Goal: Complete application form

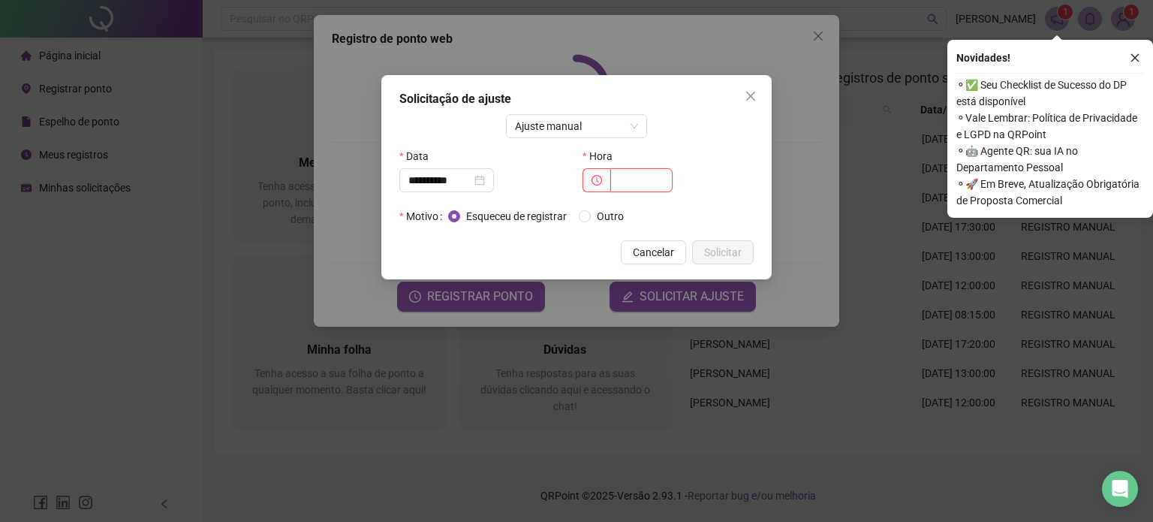
click at [631, 181] on input "text" at bounding box center [641, 180] width 62 height 24
type input "*****"
click at [710, 255] on span "Solicitar" at bounding box center [723, 252] width 38 height 17
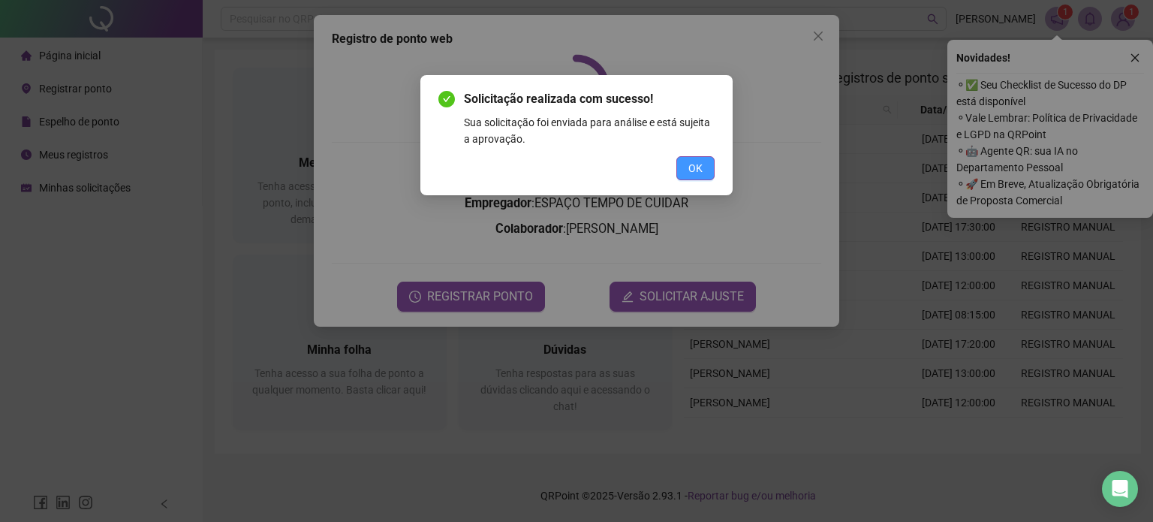
click at [697, 170] on span "OK" at bounding box center [696, 168] width 14 height 17
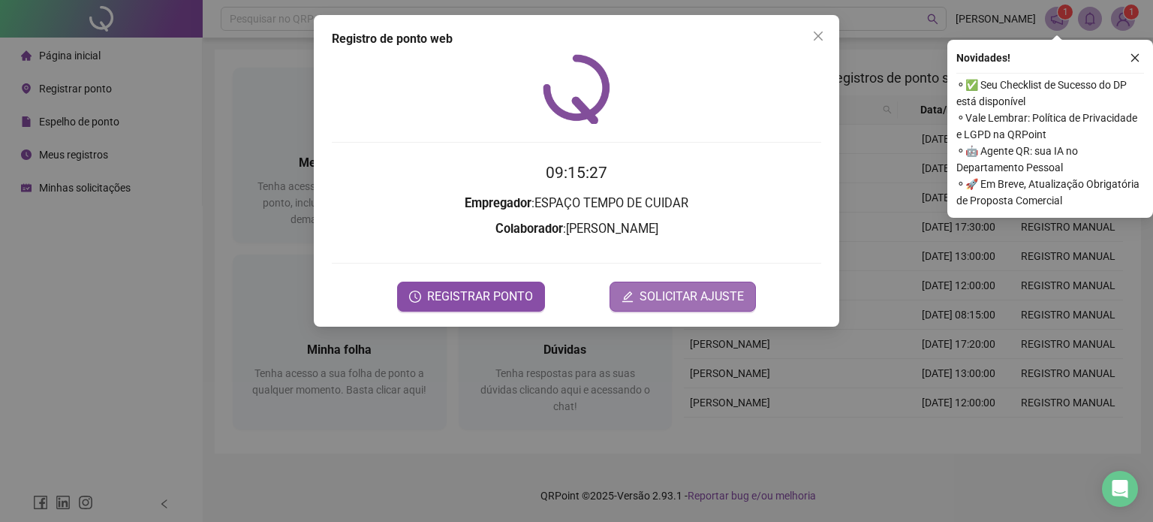
click at [673, 295] on span "SOLICITAR AJUSTE" at bounding box center [692, 297] width 104 height 18
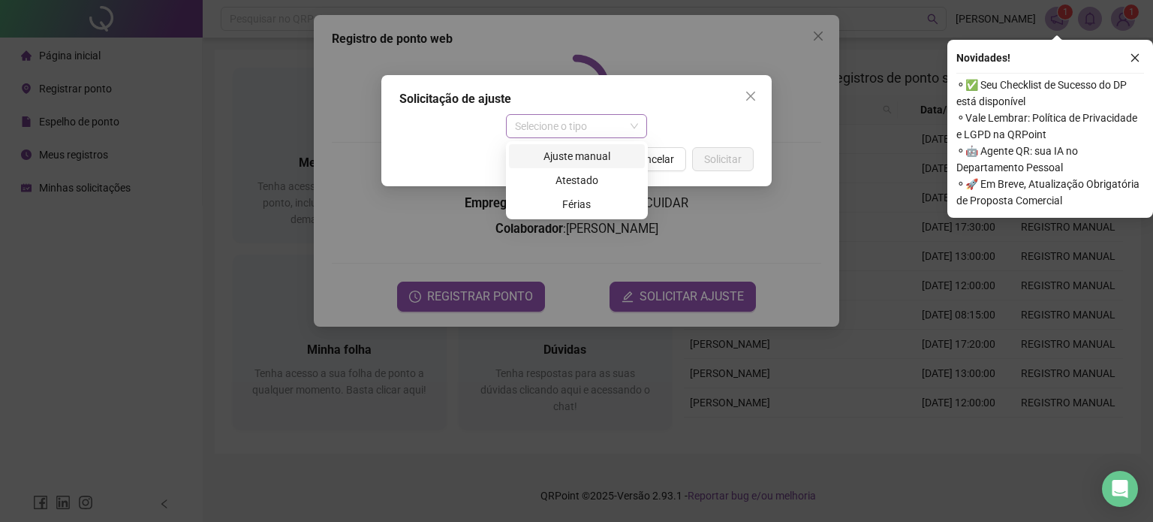
click at [562, 128] on span "Selecione o tipo" at bounding box center [577, 126] width 124 height 23
click at [580, 163] on div "Ajuste manual" at bounding box center [577, 156] width 118 height 17
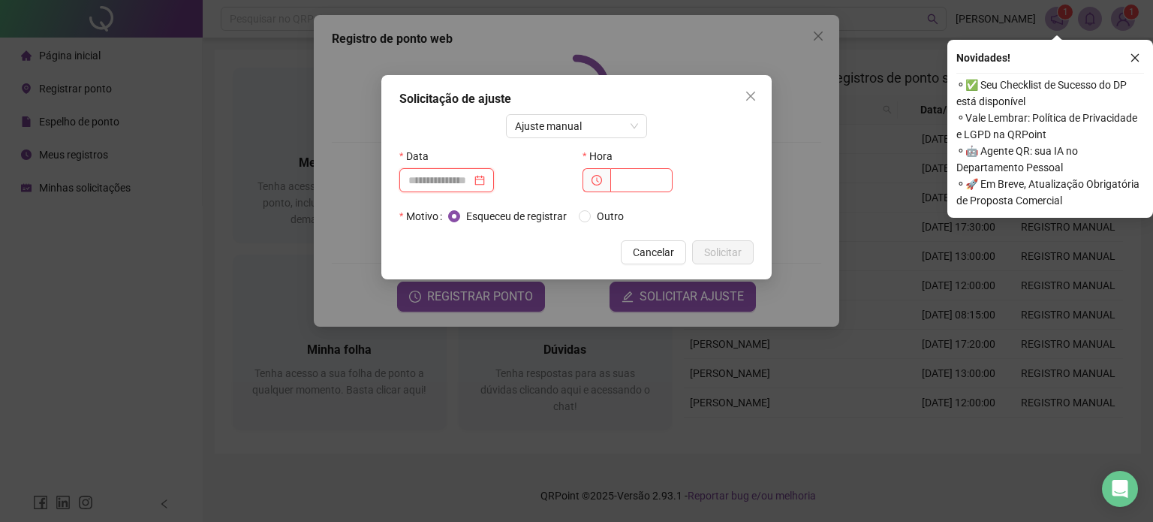
click at [467, 182] on input at bounding box center [439, 180] width 63 height 17
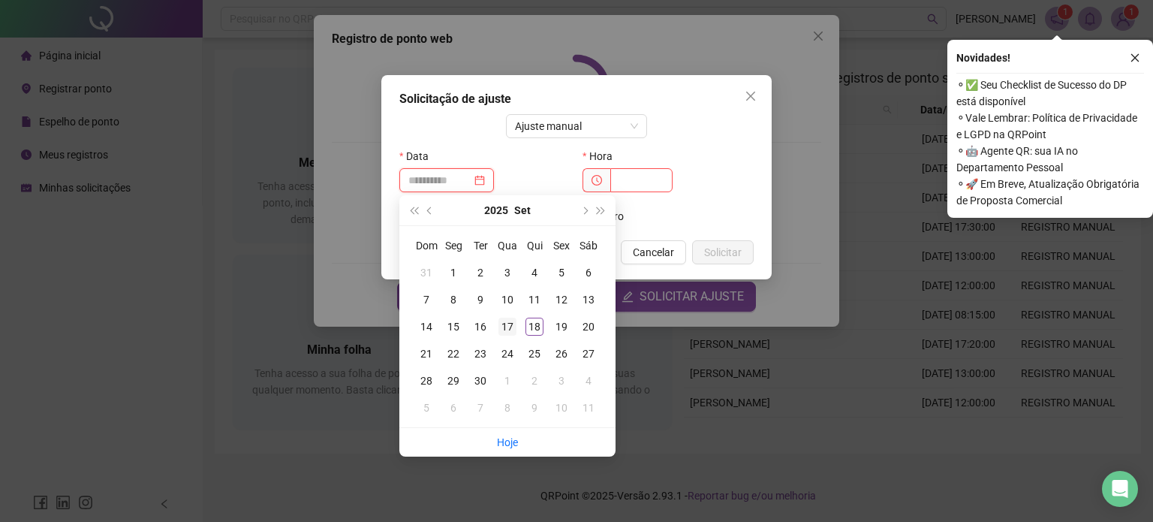
type input "**********"
click at [511, 324] on div "17" at bounding box center [508, 327] width 18 height 18
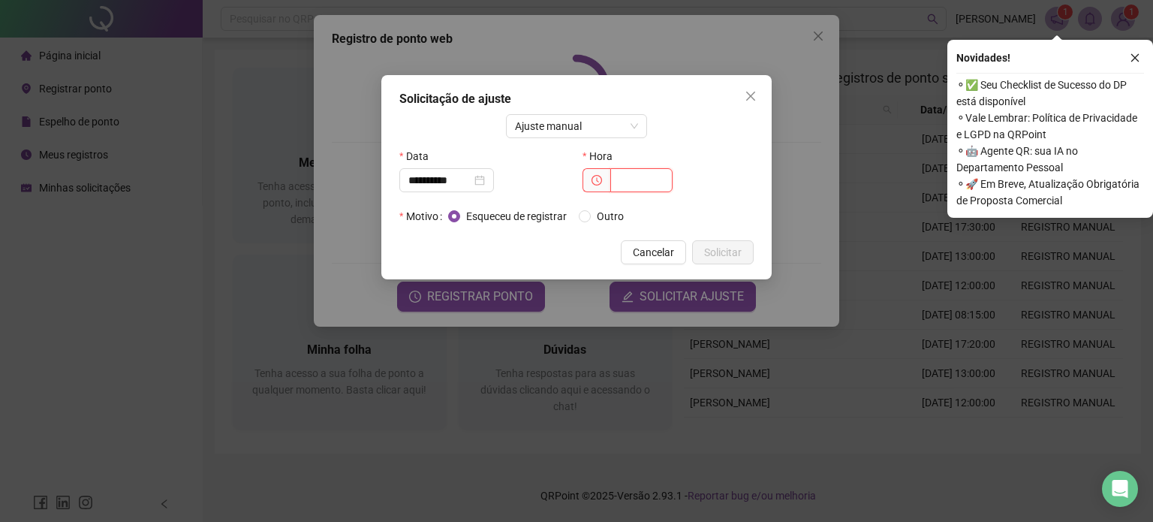
click at [634, 179] on input "text" at bounding box center [641, 180] width 62 height 24
type input "*****"
click at [713, 249] on span "Solicitar" at bounding box center [723, 252] width 38 height 17
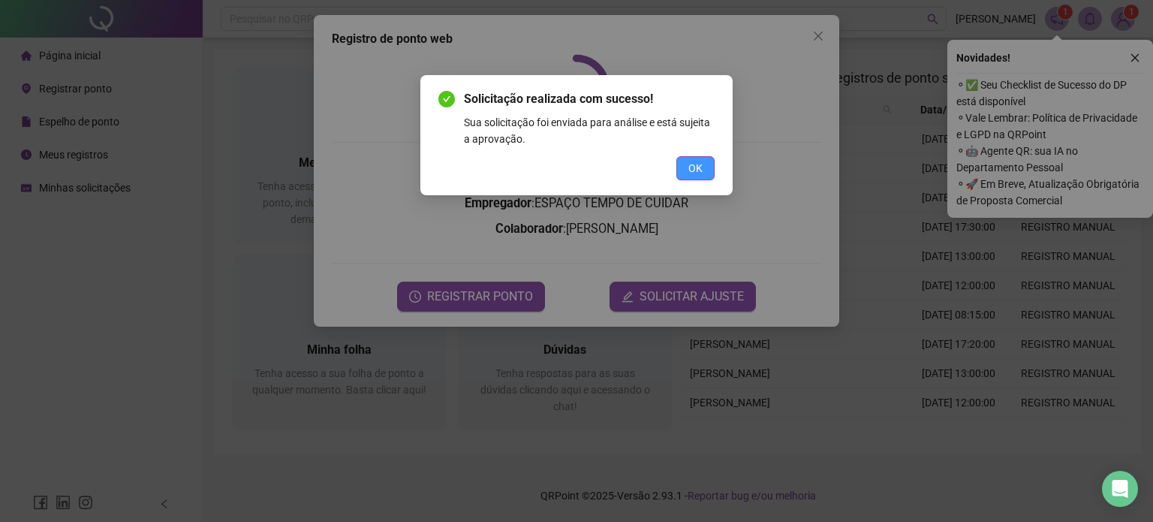
click at [696, 163] on span "OK" at bounding box center [696, 168] width 14 height 17
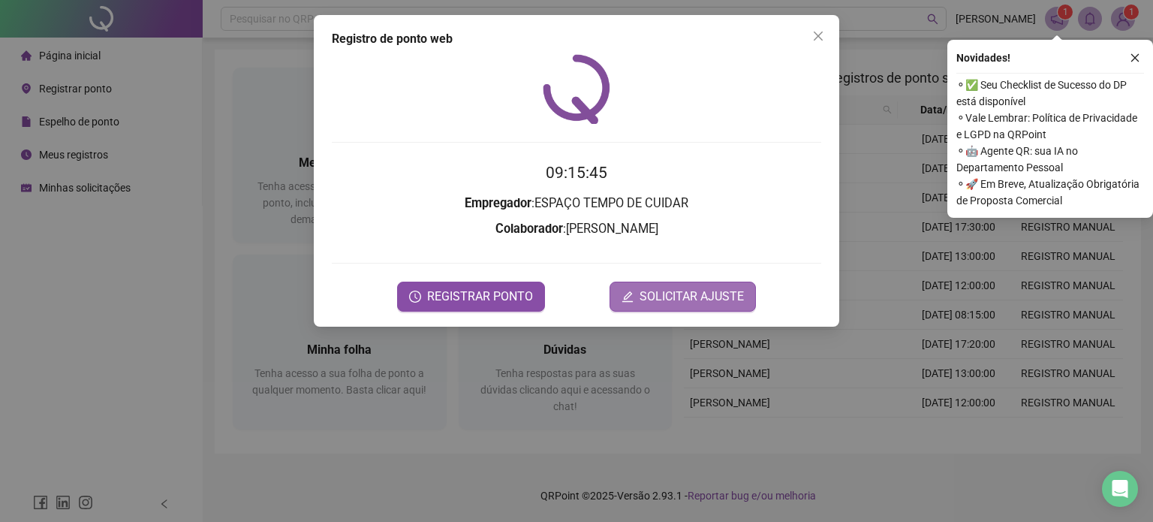
click at [673, 293] on span "SOLICITAR AJUSTE" at bounding box center [692, 297] width 104 height 18
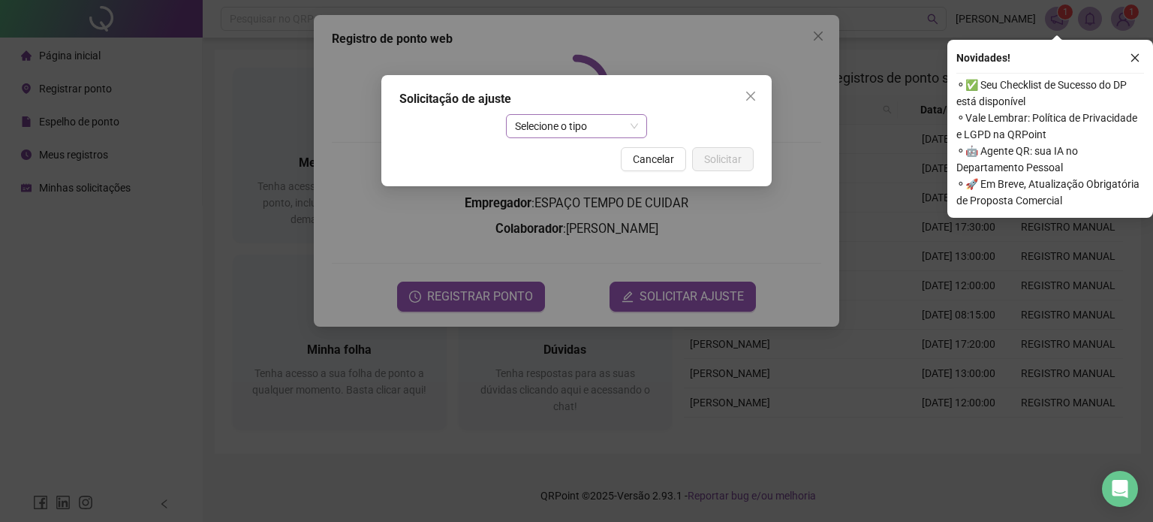
click at [571, 125] on span "Selecione o tipo" at bounding box center [577, 126] width 124 height 23
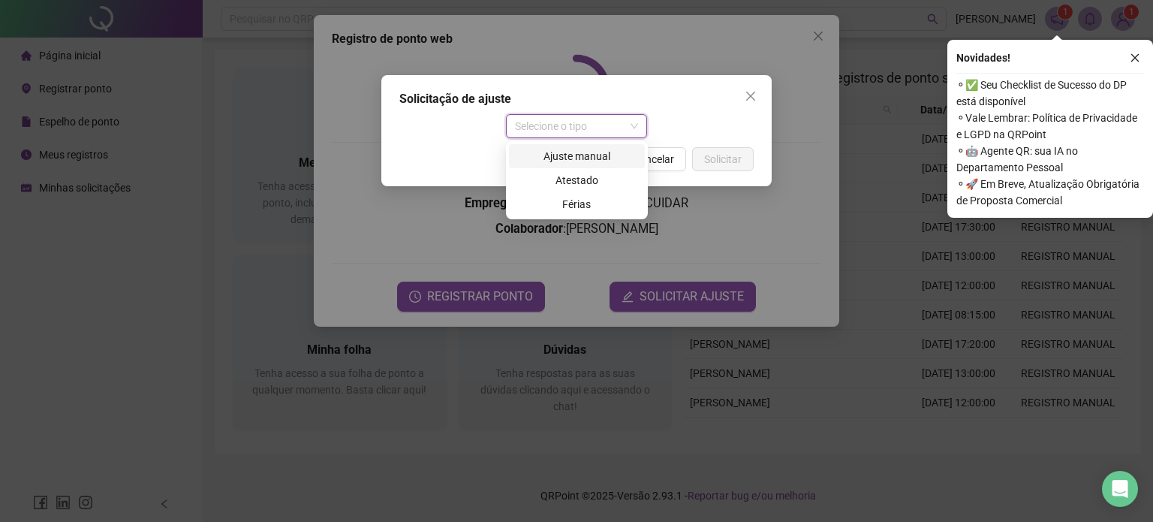
click at [559, 156] on div "Ajuste manual" at bounding box center [577, 156] width 118 height 17
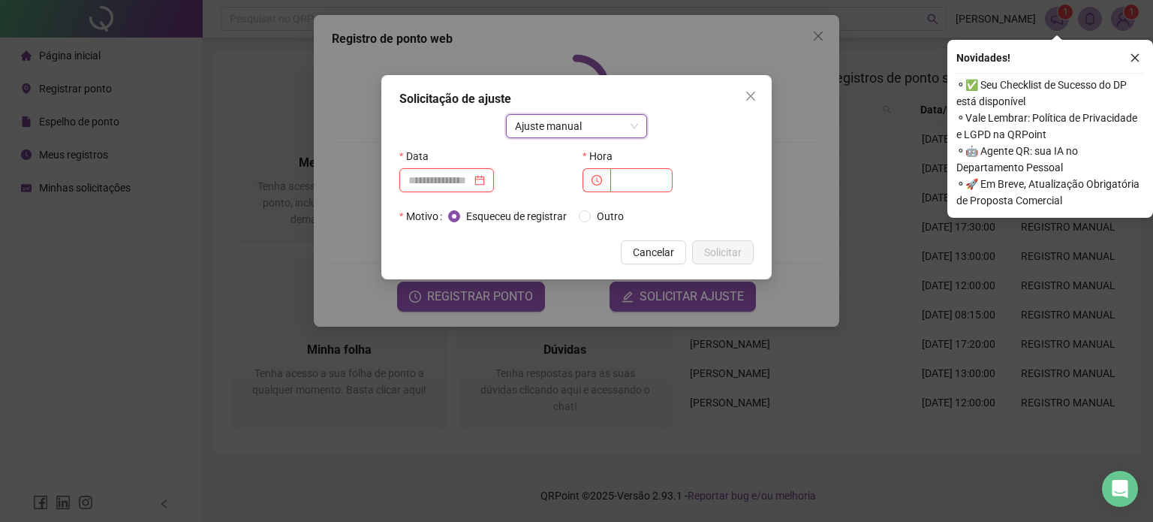
click at [462, 177] on input at bounding box center [439, 180] width 63 height 17
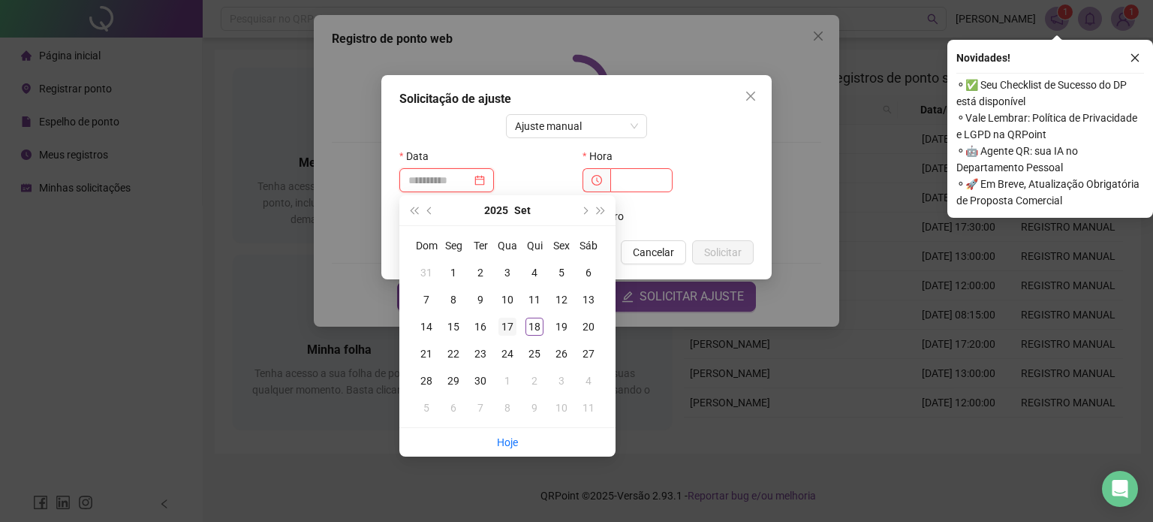
type input "**********"
click at [511, 328] on div "17" at bounding box center [508, 327] width 18 height 18
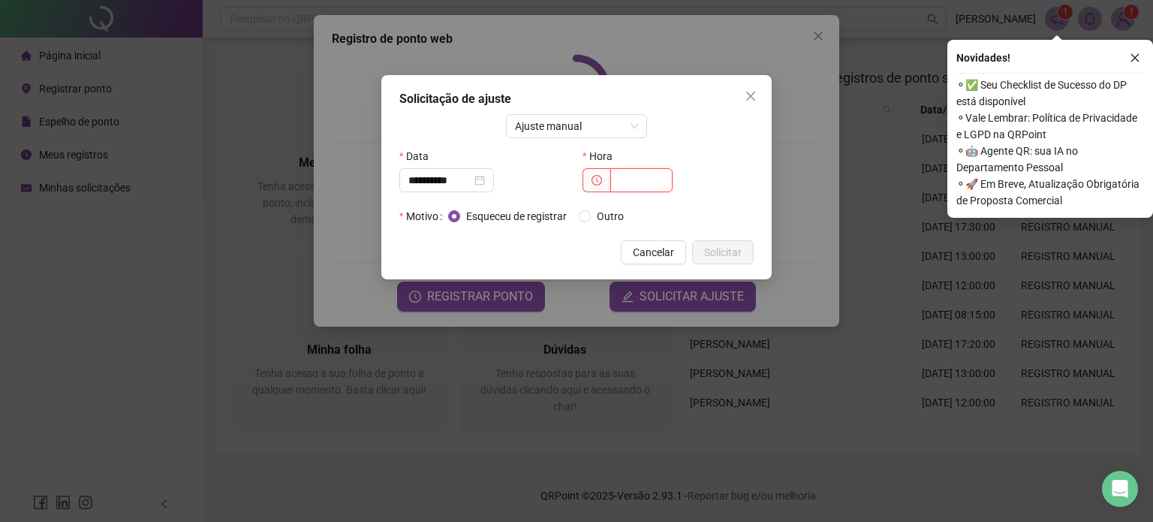
click at [640, 182] on input "text" at bounding box center [641, 180] width 62 height 24
type input "*****"
click at [717, 246] on span "Solicitar" at bounding box center [723, 252] width 38 height 17
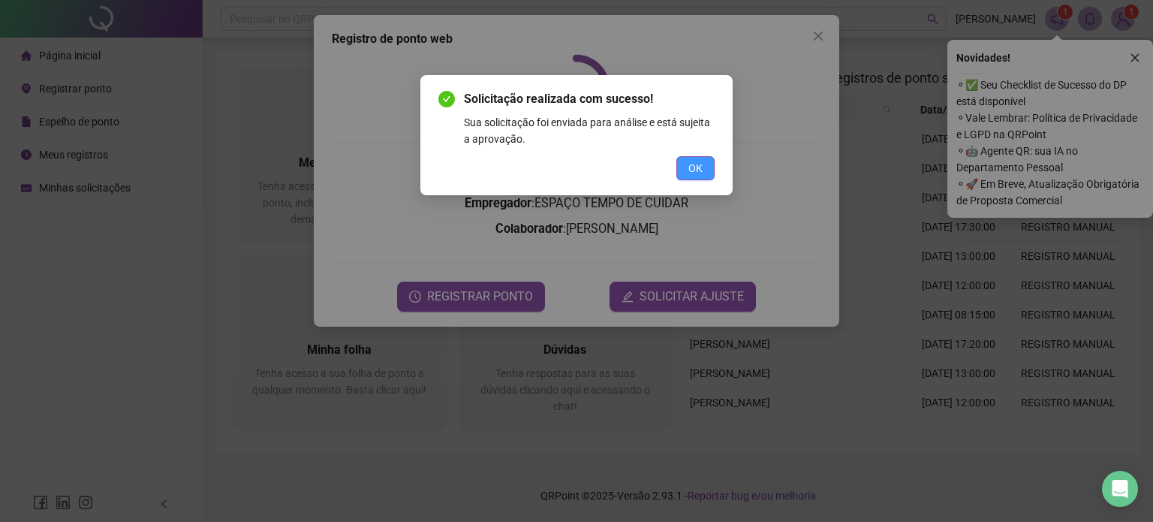
click at [696, 163] on span "OK" at bounding box center [696, 168] width 14 height 17
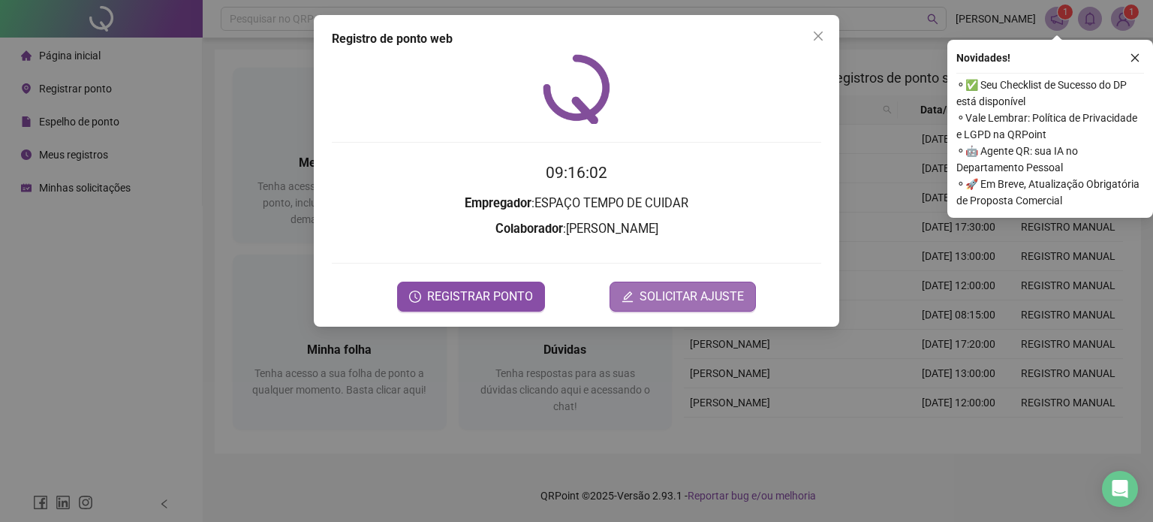
click at [676, 299] on span "SOLICITAR AJUSTE" at bounding box center [692, 297] width 104 height 18
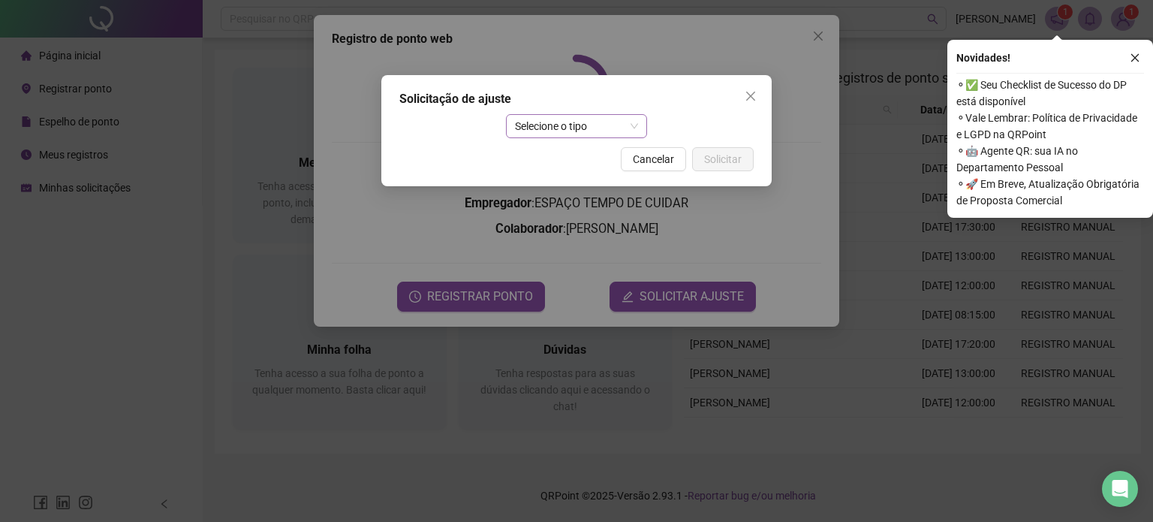
click at [574, 127] on span "Selecione o tipo" at bounding box center [577, 126] width 124 height 23
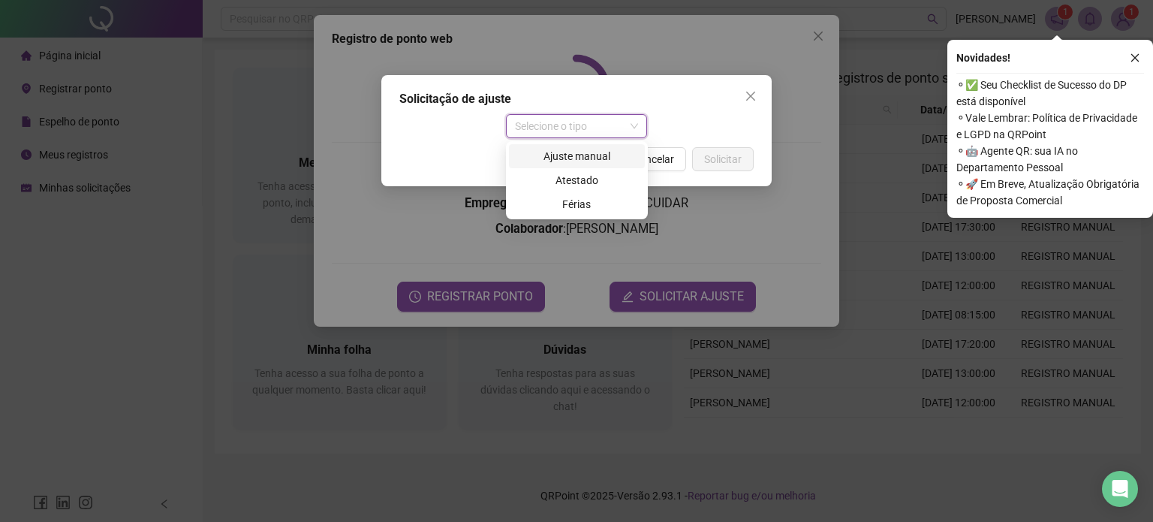
click at [592, 152] on div "Ajuste manual" at bounding box center [577, 156] width 118 height 17
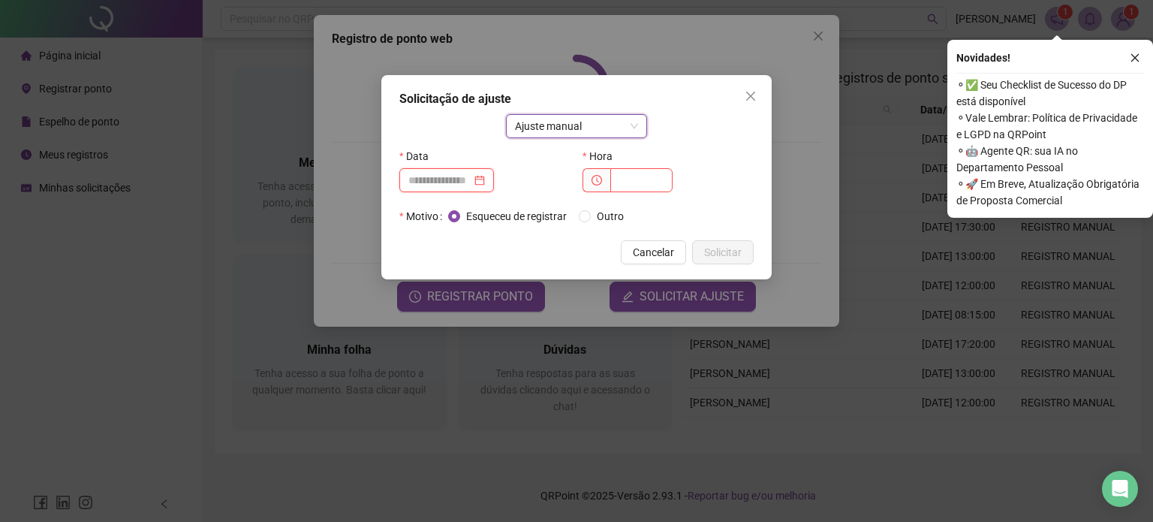
click at [455, 174] on input at bounding box center [439, 180] width 63 height 17
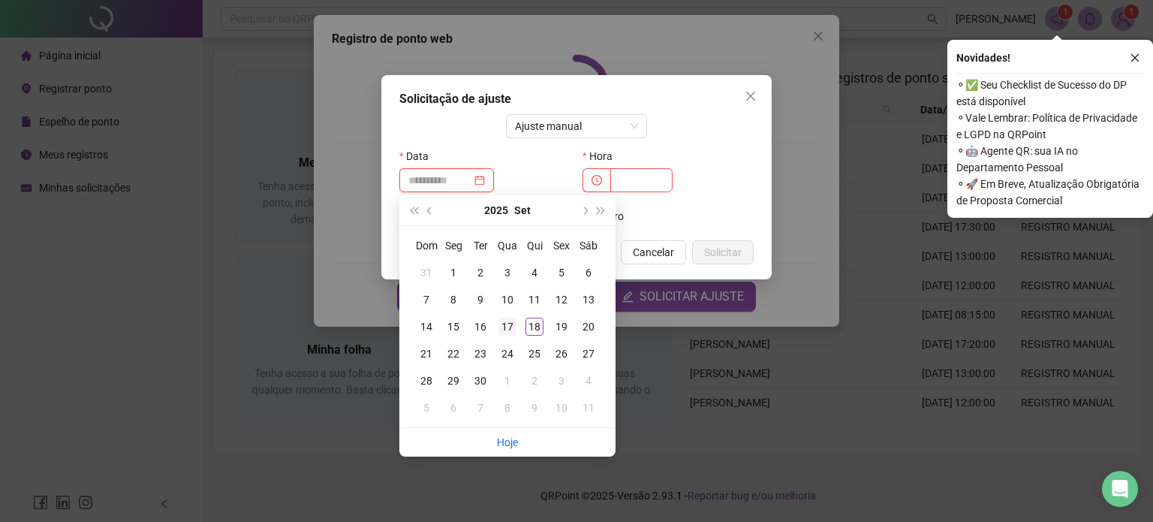
type input "**********"
click at [505, 329] on div "17" at bounding box center [508, 327] width 18 height 18
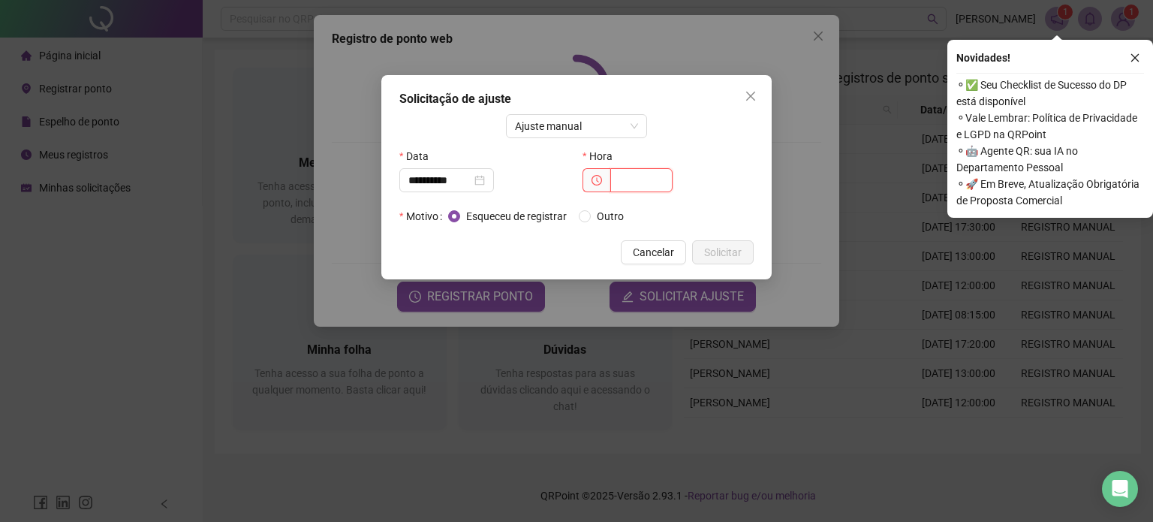
click at [630, 182] on input "text" at bounding box center [641, 180] width 62 height 24
type input "*****"
click at [718, 250] on span "Solicitar" at bounding box center [723, 252] width 38 height 17
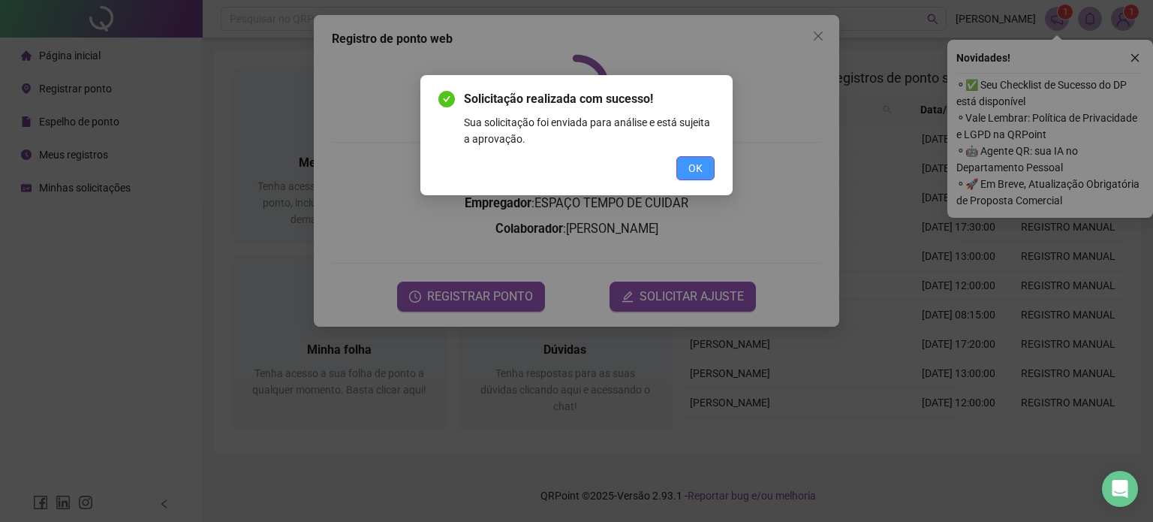
click at [694, 172] on span "OK" at bounding box center [696, 168] width 14 height 17
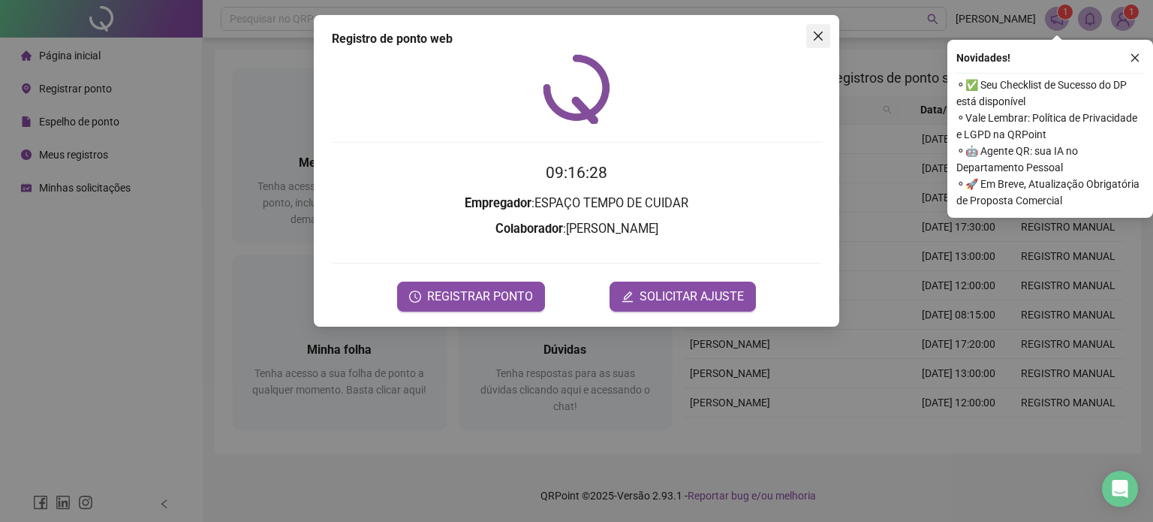
click at [811, 34] on span "Close" at bounding box center [818, 36] width 24 height 12
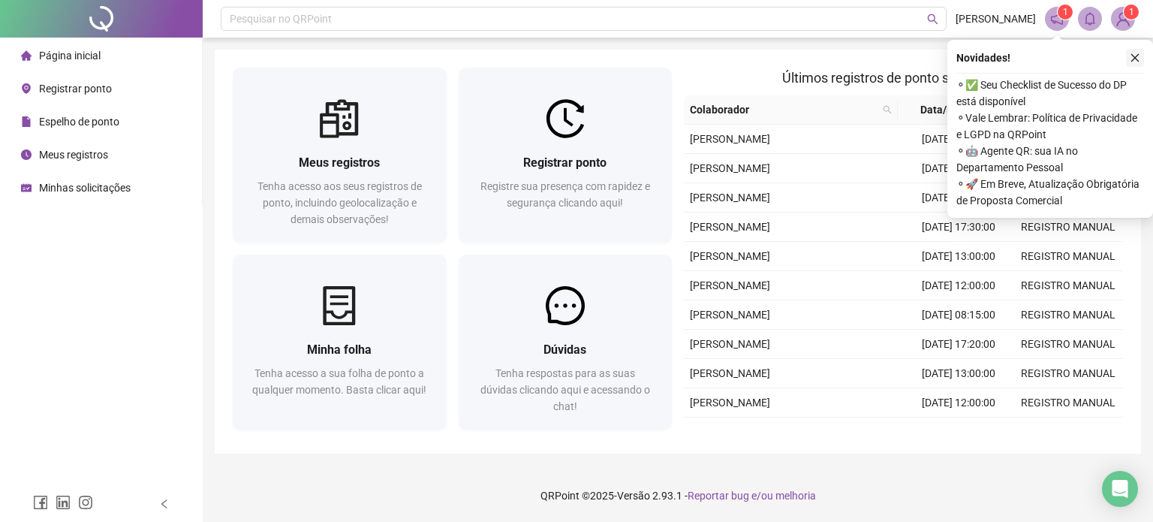
click at [1131, 56] on icon "close" at bounding box center [1135, 58] width 11 height 11
